Goal: Task Accomplishment & Management: Complete application form

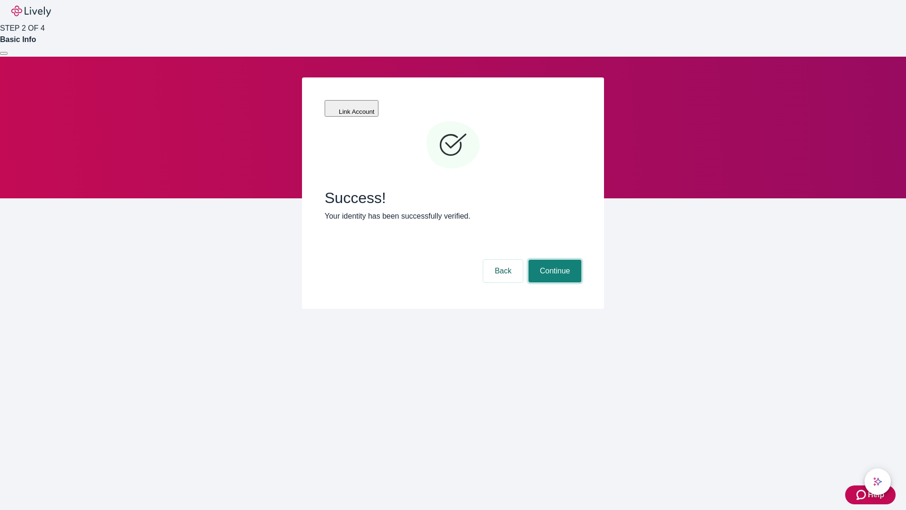
click at [554, 260] on button "Continue" at bounding box center [555, 271] width 53 height 23
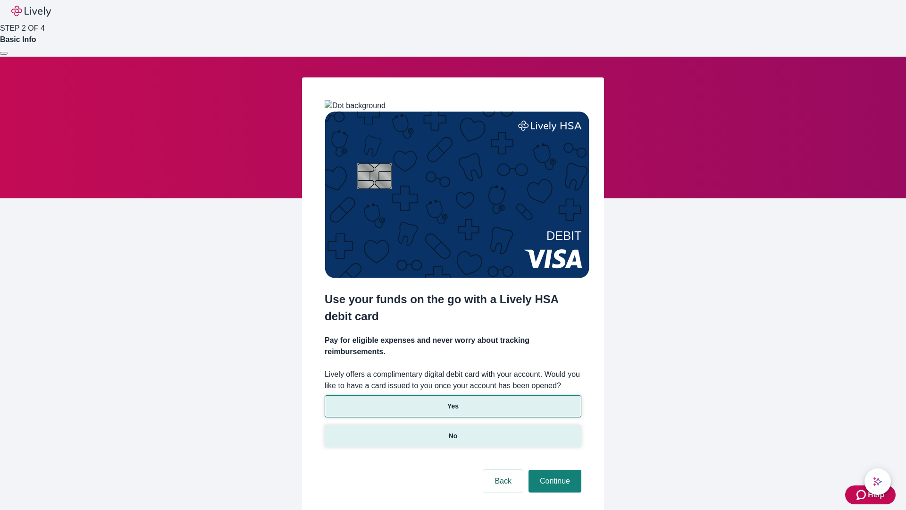
click at [453, 431] on p "No" at bounding box center [453, 436] width 9 height 10
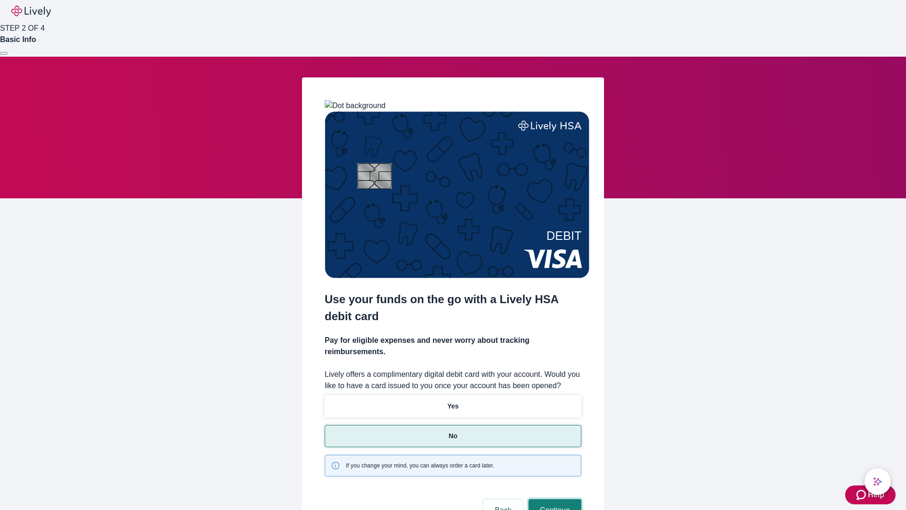
click at [554, 499] on button "Continue" at bounding box center [555, 510] width 53 height 23
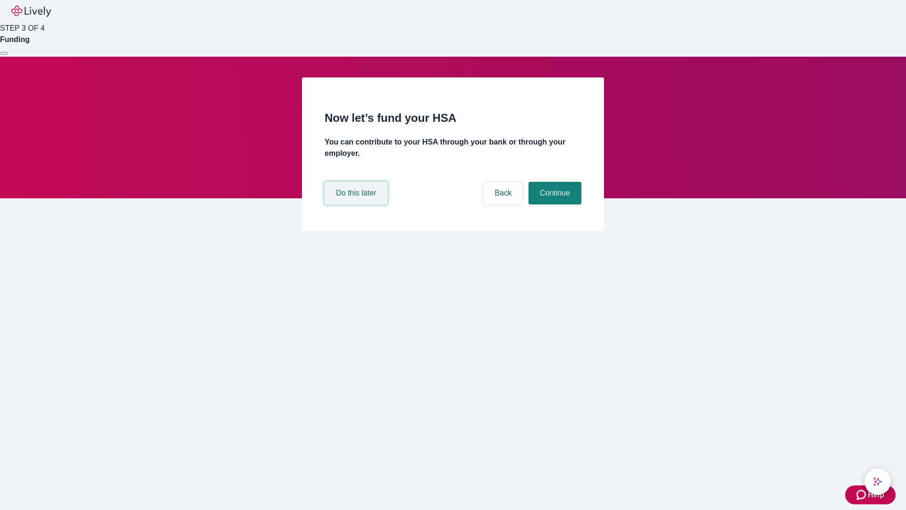
click at [357, 204] on button "Do this later" at bounding box center [356, 193] width 63 height 23
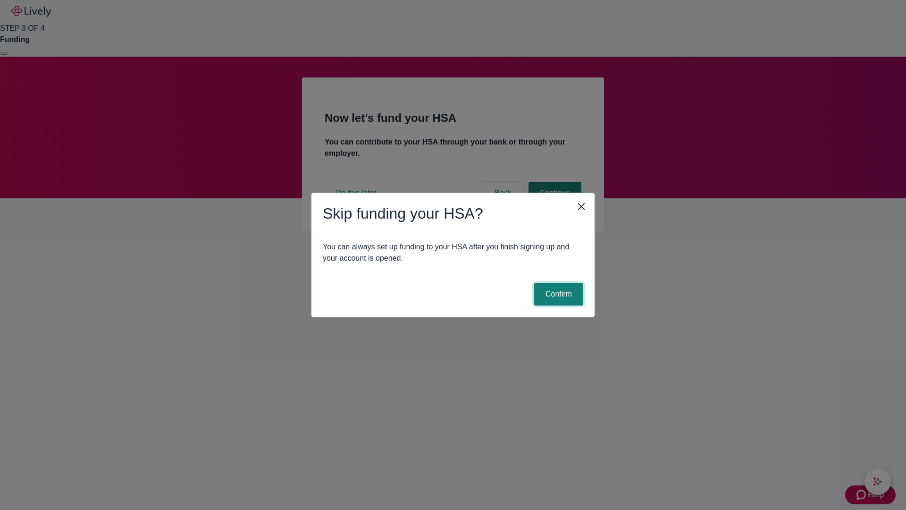
click at [557, 294] on button "Confirm" at bounding box center [558, 294] width 49 height 23
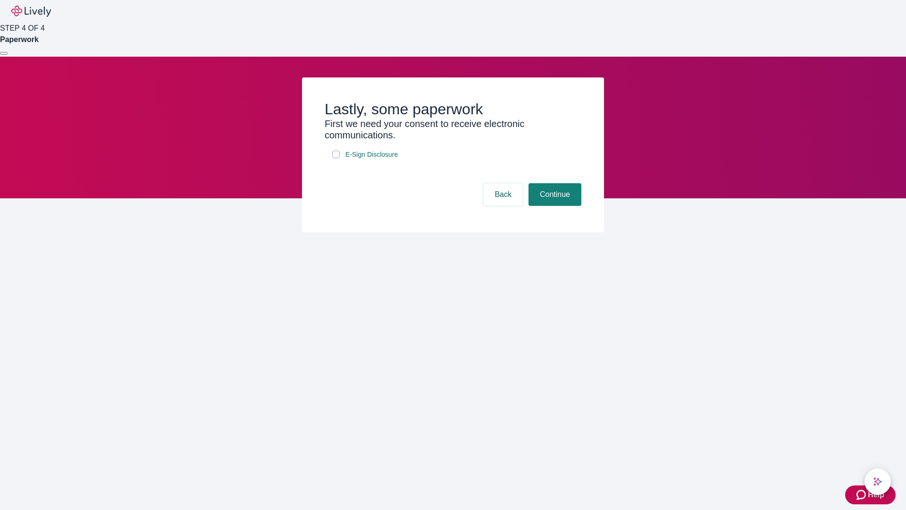
click at [336, 158] on input "E-Sign Disclosure" at bounding box center [336, 155] width 8 height 8
checkbox input "true"
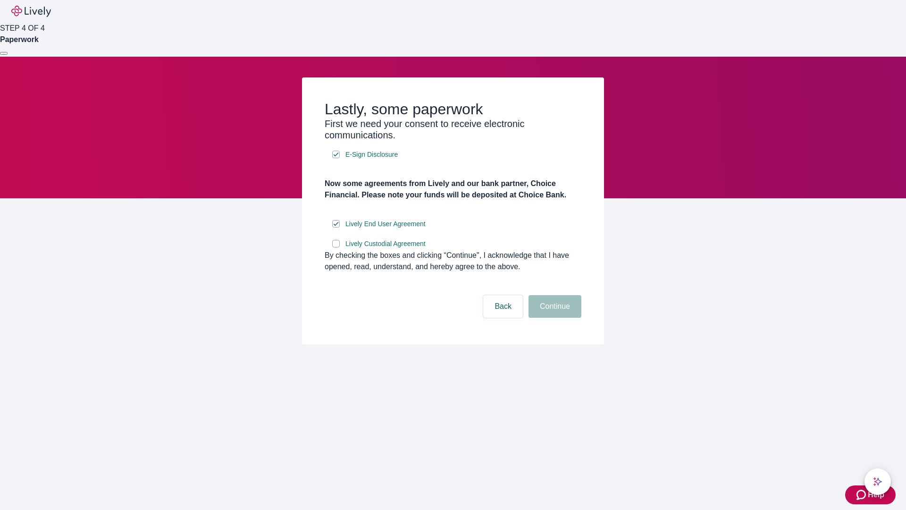
click at [336, 247] on input "Lively Custodial Agreement" at bounding box center [336, 244] width 8 height 8
checkbox input "true"
click at [554, 318] on button "Continue" at bounding box center [555, 306] width 53 height 23
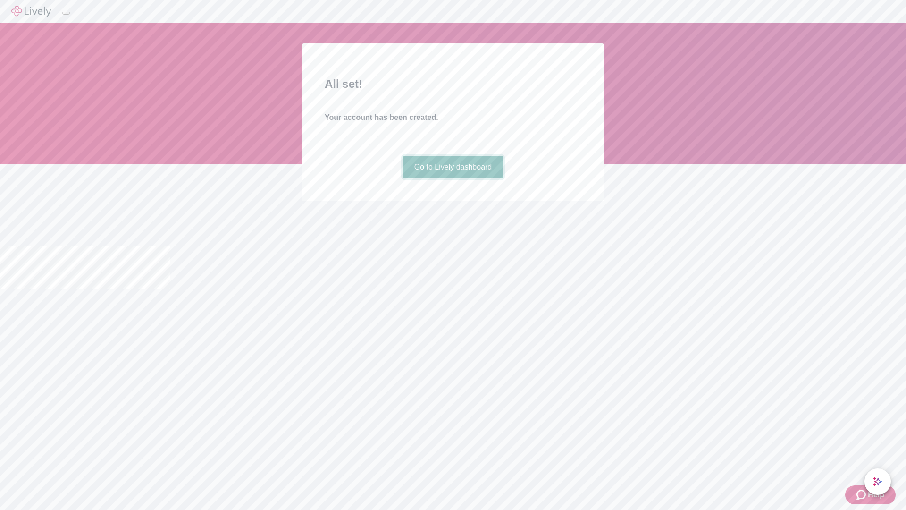
click at [453, 178] on link "Go to Lively dashboard" at bounding box center [453, 167] width 101 height 23
